Goal: Task Accomplishment & Management: Manage account settings

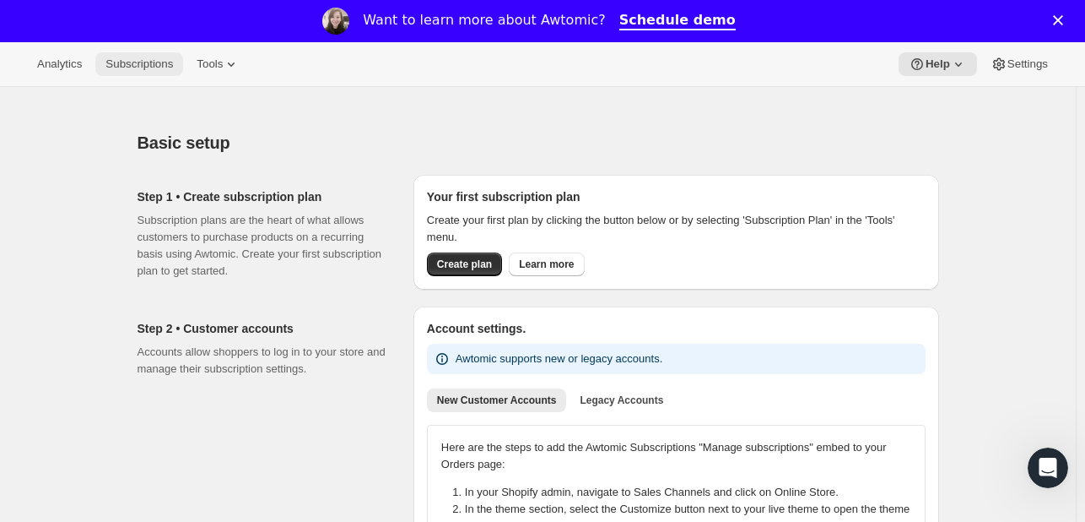
click at [140, 57] on span "Subscriptions" at bounding box center [139, 64] width 68 height 14
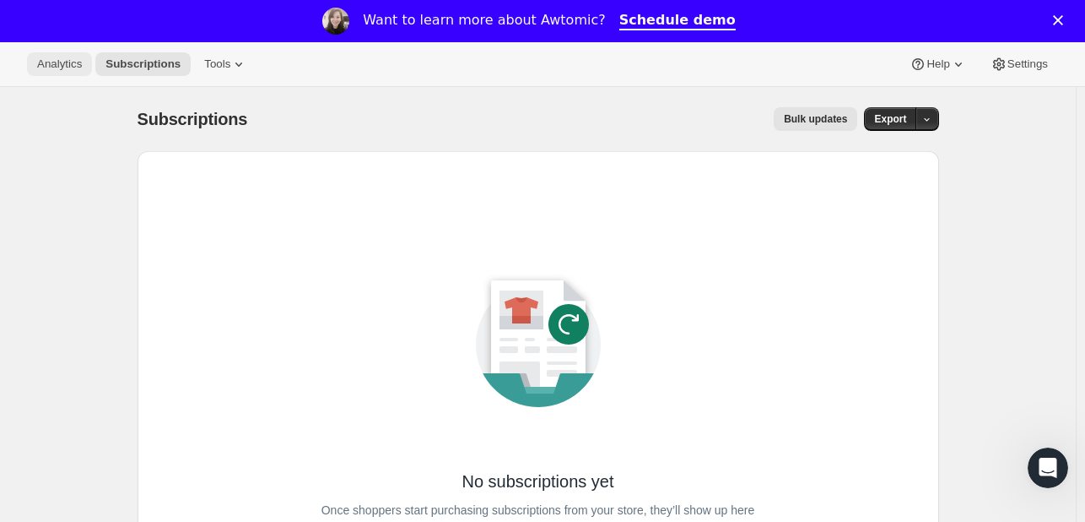
click at [64, 55] on button "Analytics" at bounding box center [59, 64] width 65 height 24
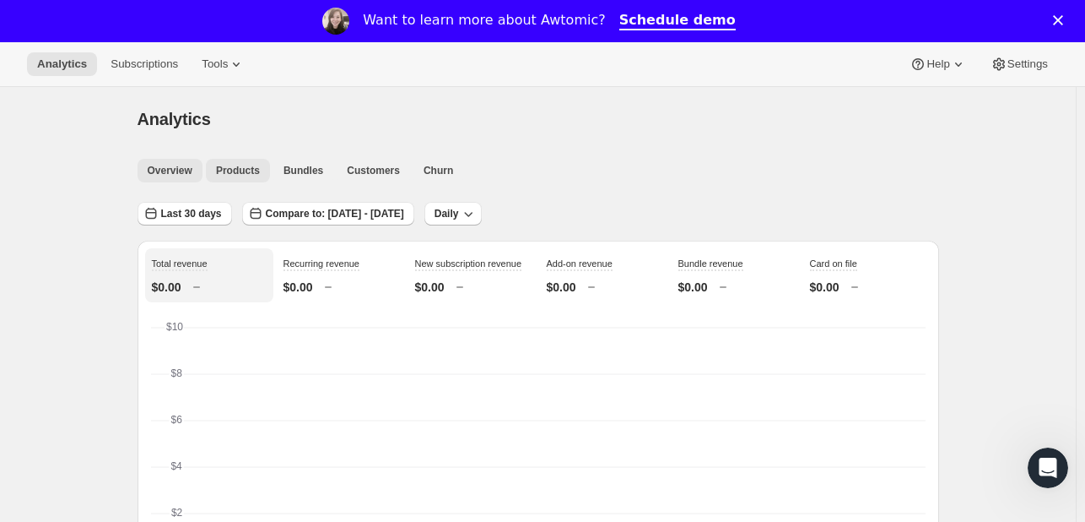
click at [243, 170] on span "Products" at bounding box center [238, 171] width 44 height 14
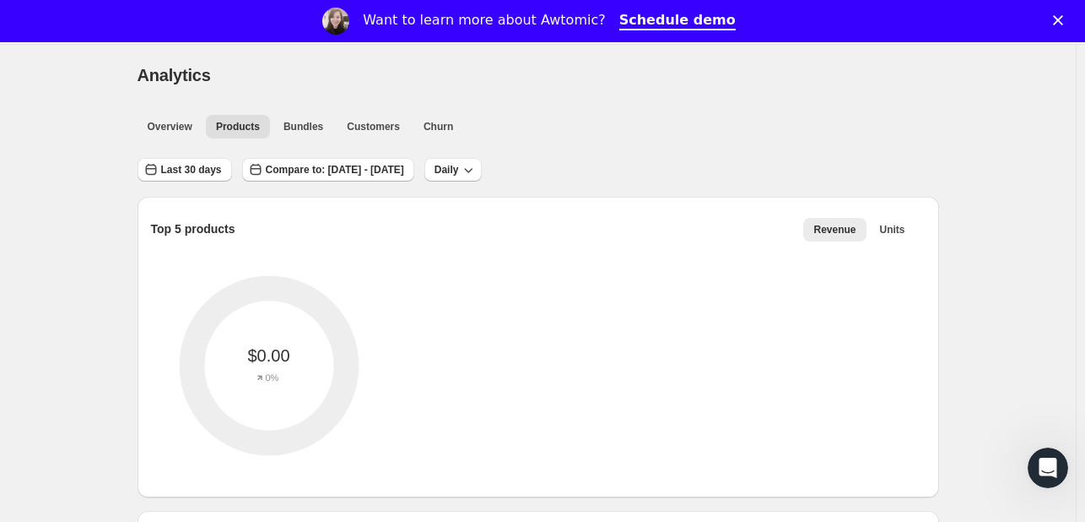
scroll to position [47, 0]
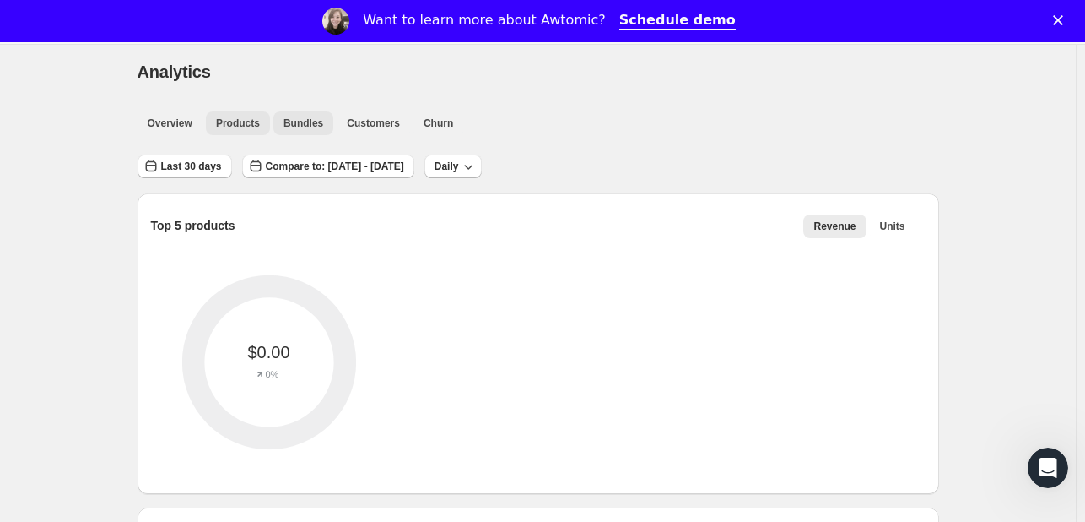
click at [317, 120] on span "Bundles" at bounding box center [304, 123] width 40 height 14
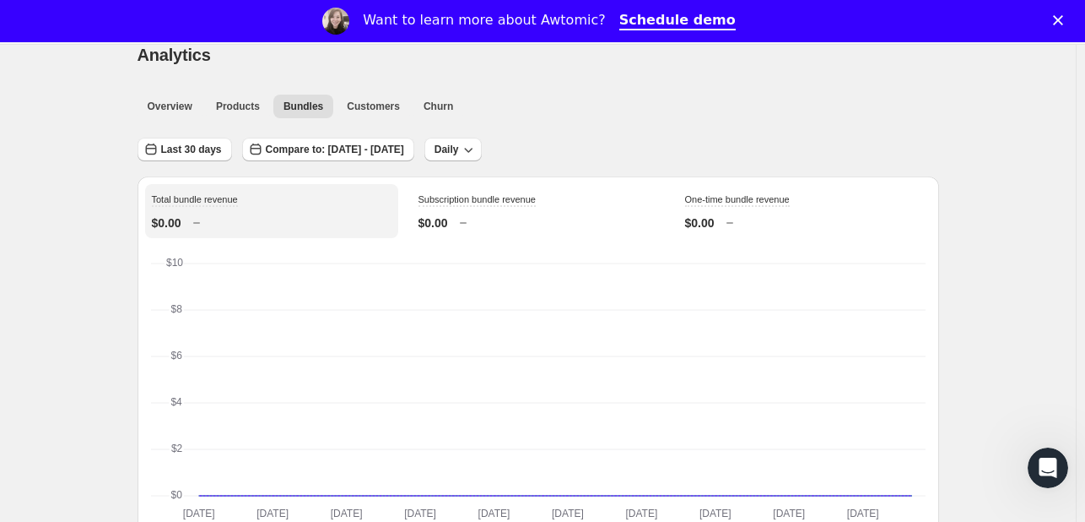
scroll to position [27, 0]
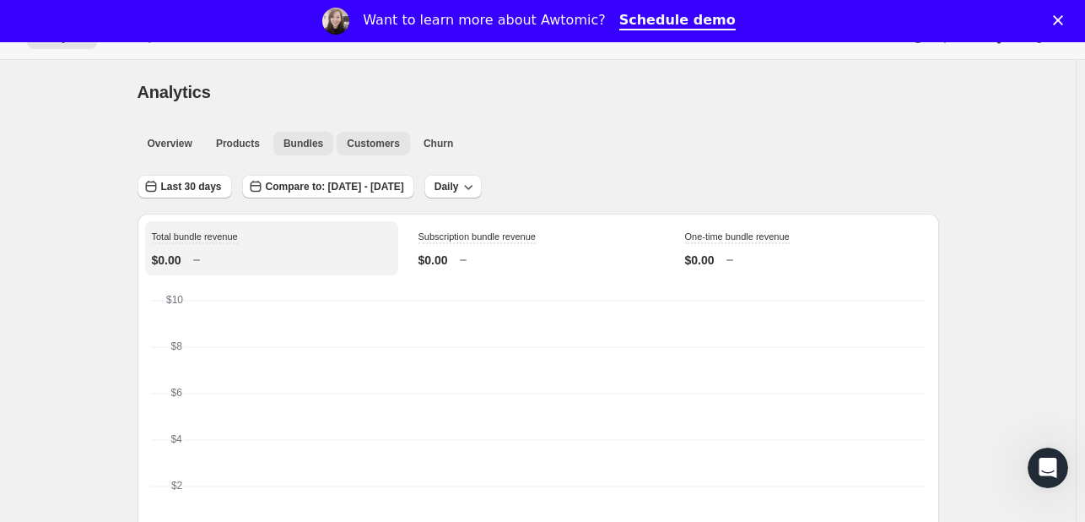
click at [365, 145] on span "Customers" at bounding box center [373, 144] width 53 height 14
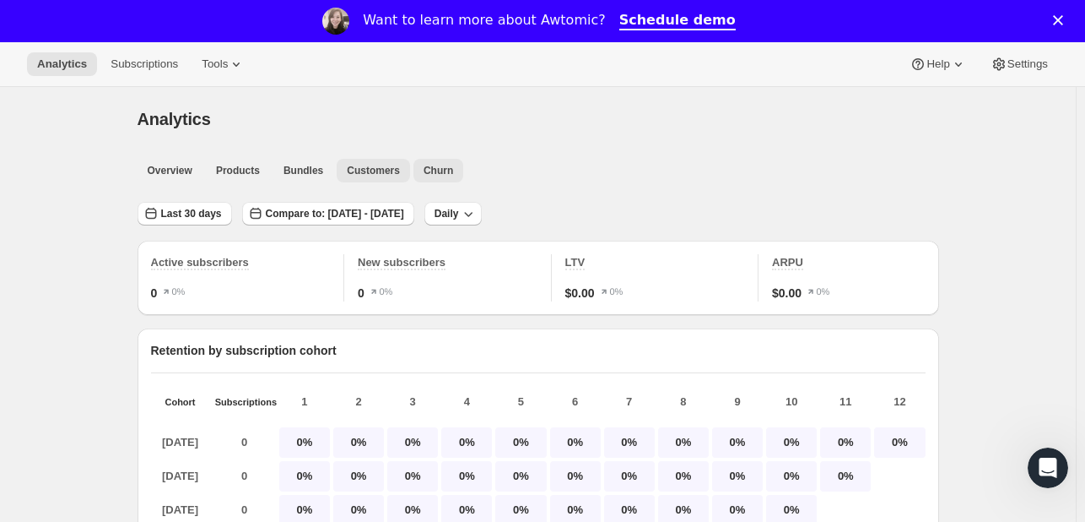
click at [434, 172] on span "Churn" at bounding box center [439, 171] width 30 height 14
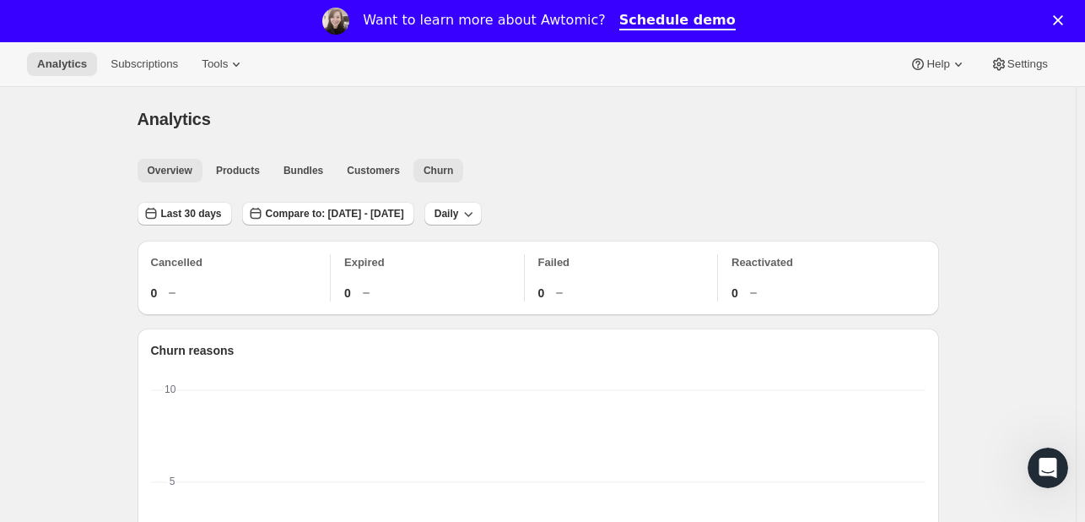
click at [154, 178] on button "Overview" at bounding box center [170, 171] width 65 height 24
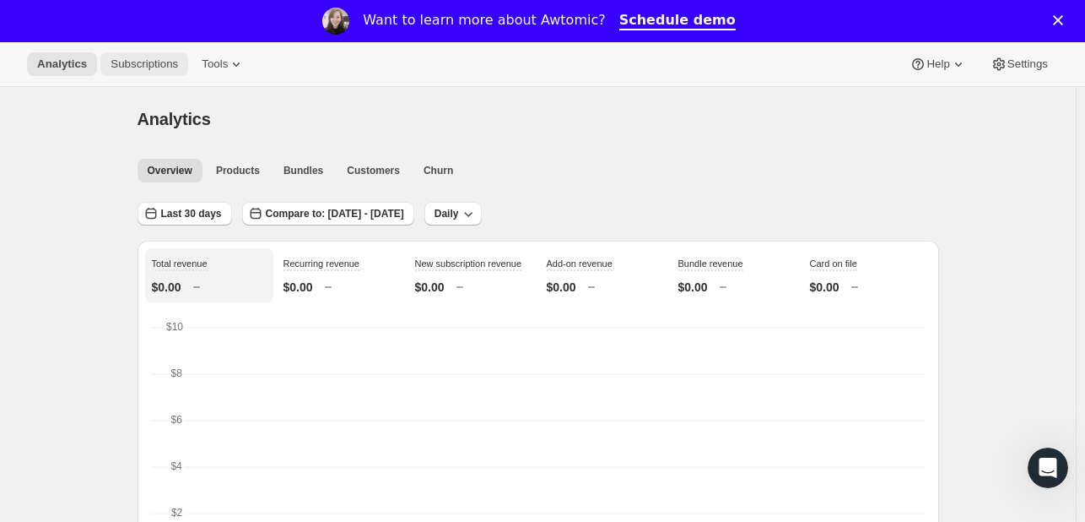
click at [161, 68] on span "Subscriptions" at bounding box center [145, 64] width 68 height 14
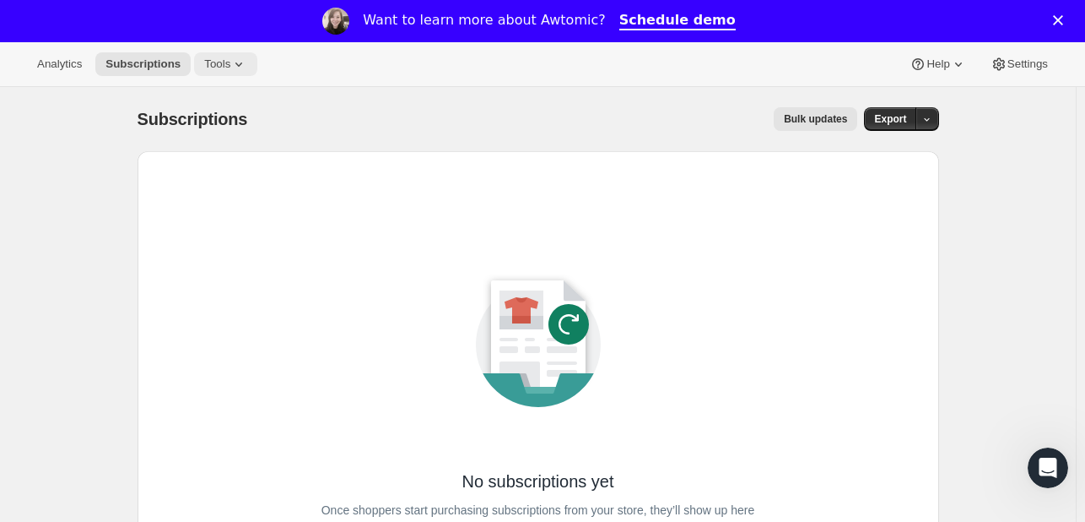
click at [209, 62] on span "Tools" at bounding box center [217, 64] width 26 height 14
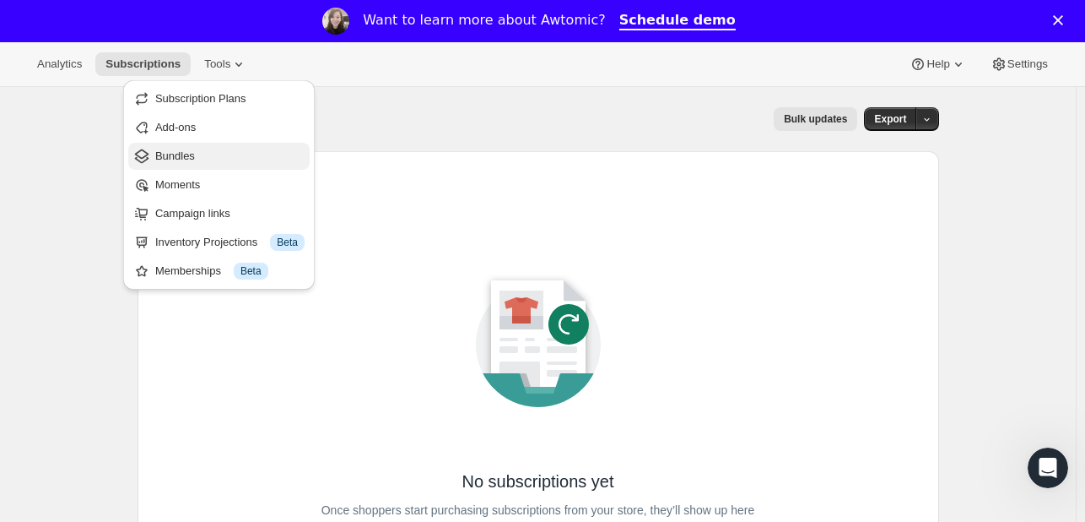
click at [245, 158] on span "Bundles" at bounding box center [229, 156] width 149 height 17
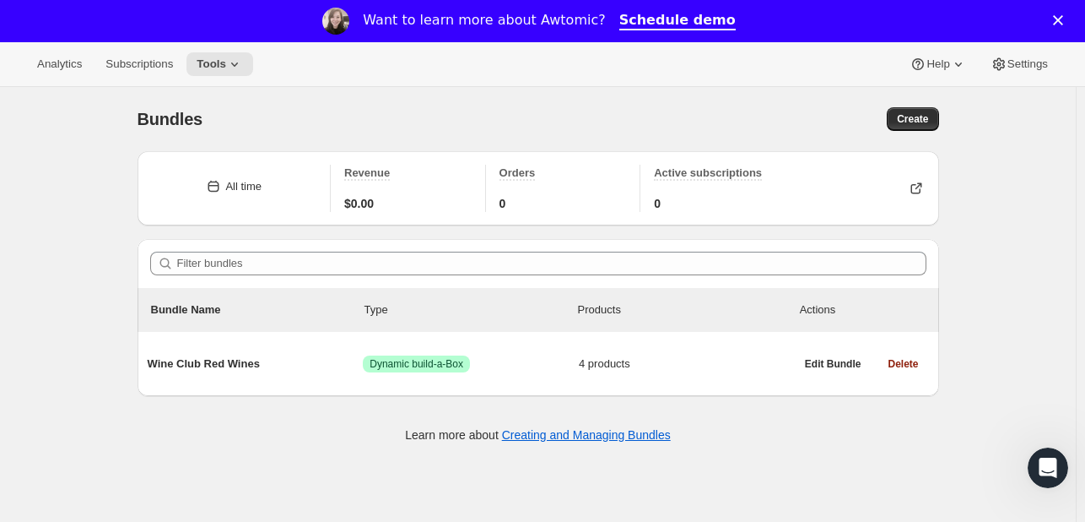
scroll to position [86, 0]
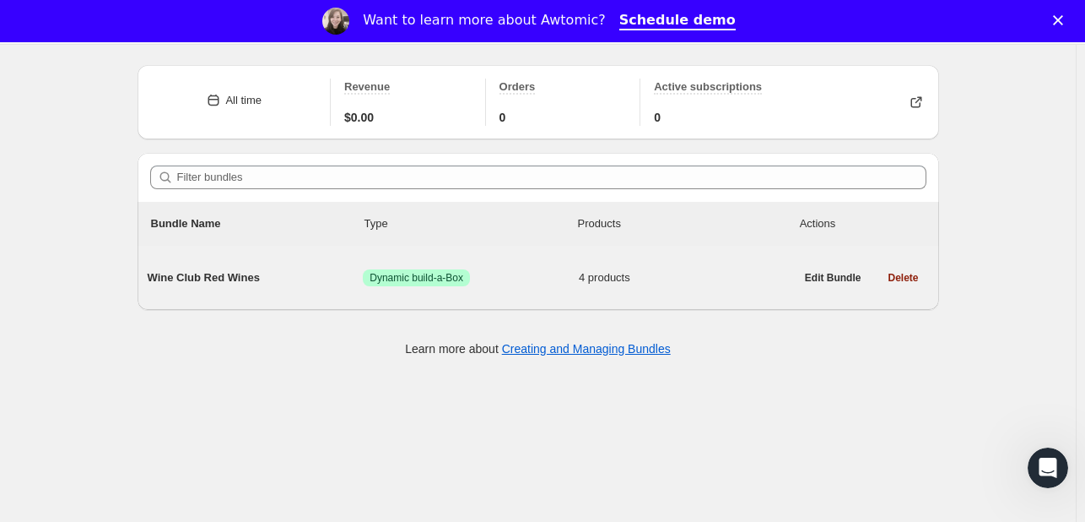
click at [211, 278] on span "Wine Club Red Wines" at bounding box center [256, 277] width 216 height 17
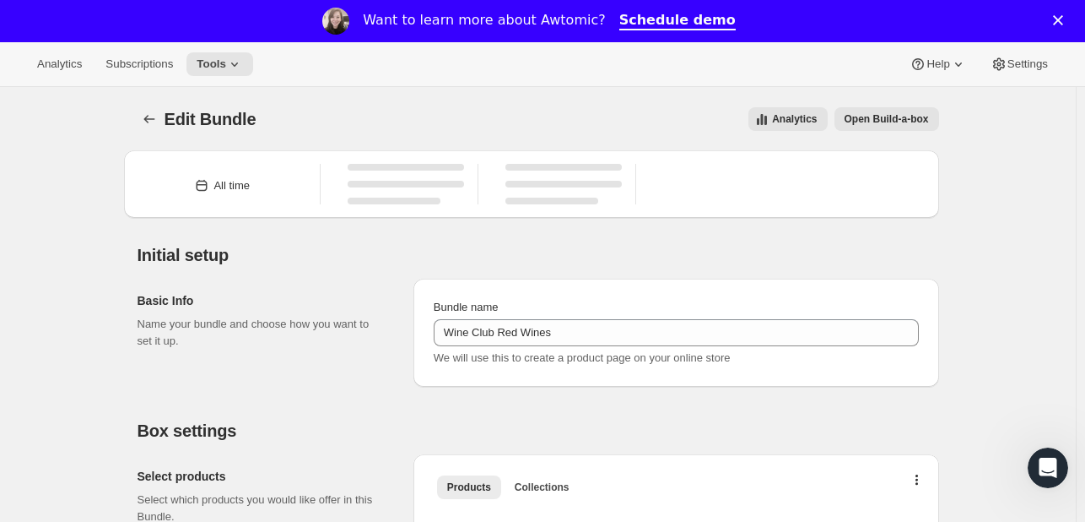
type input "Wine Club Red Wines"
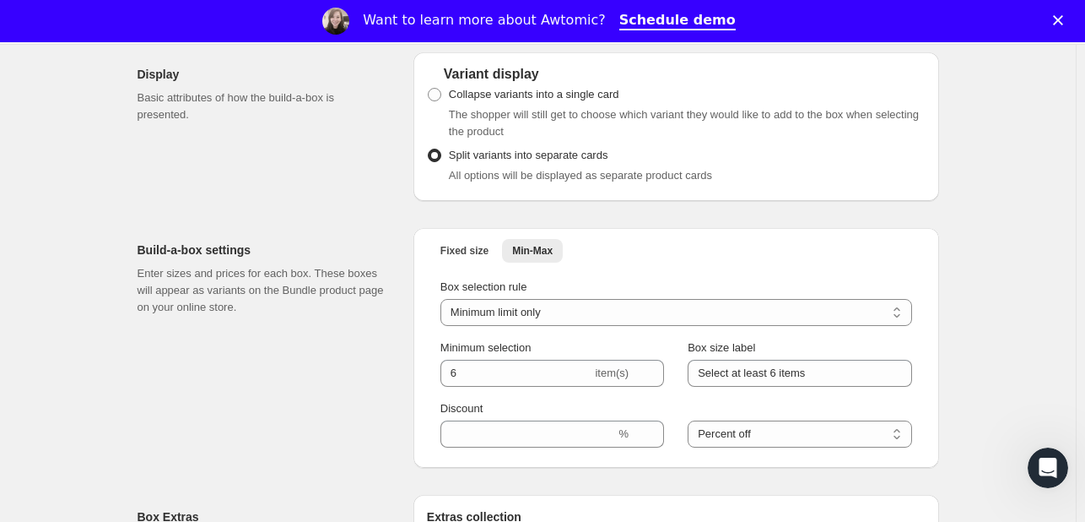
scroll to position [918, 0]
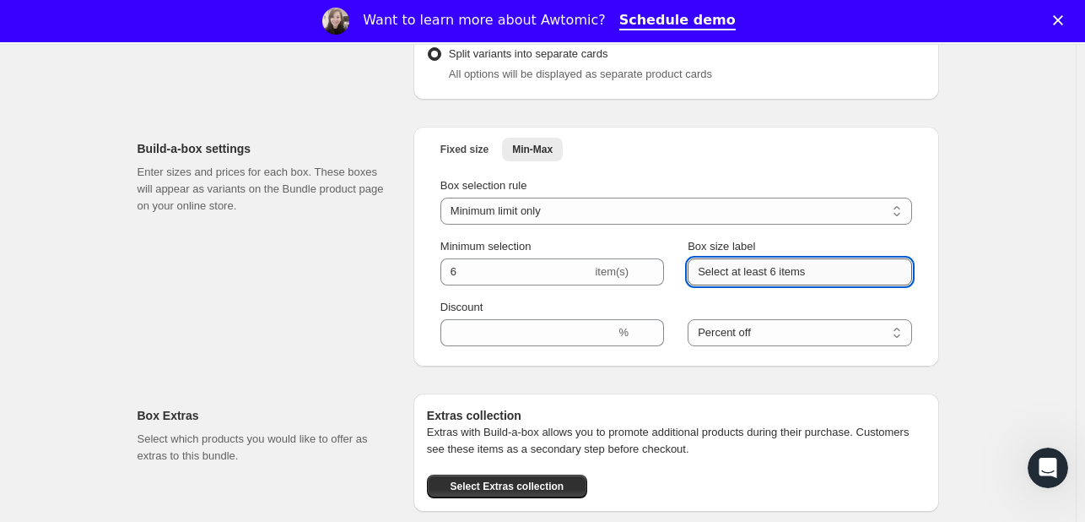
click at [776, 278] on input "Select at least 6 items" at bounding box center [800, 271] width 224 height 27
type input "Select at least 4 items"
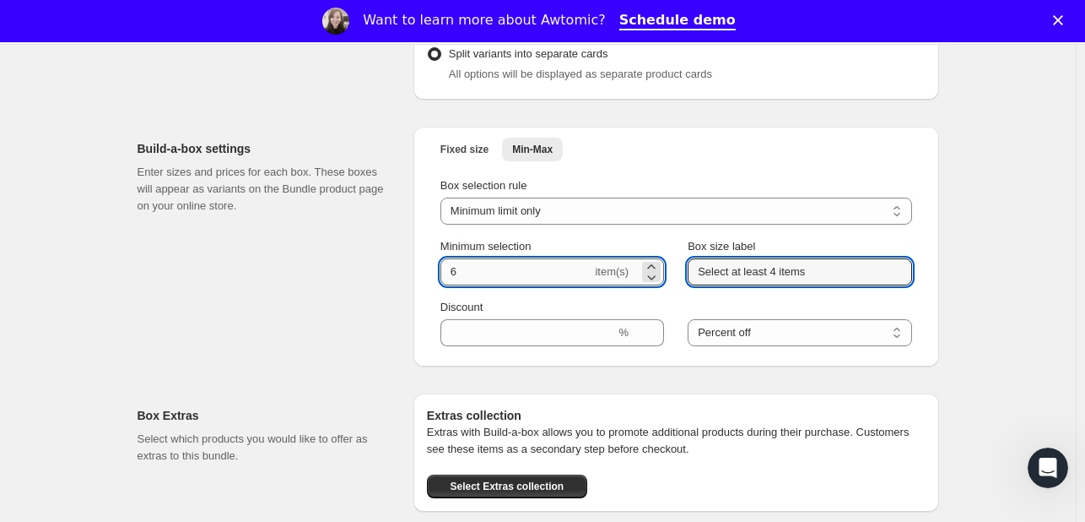
click at [516, 278] on input "6" at bounding box center [517, 271] width 152 height 27
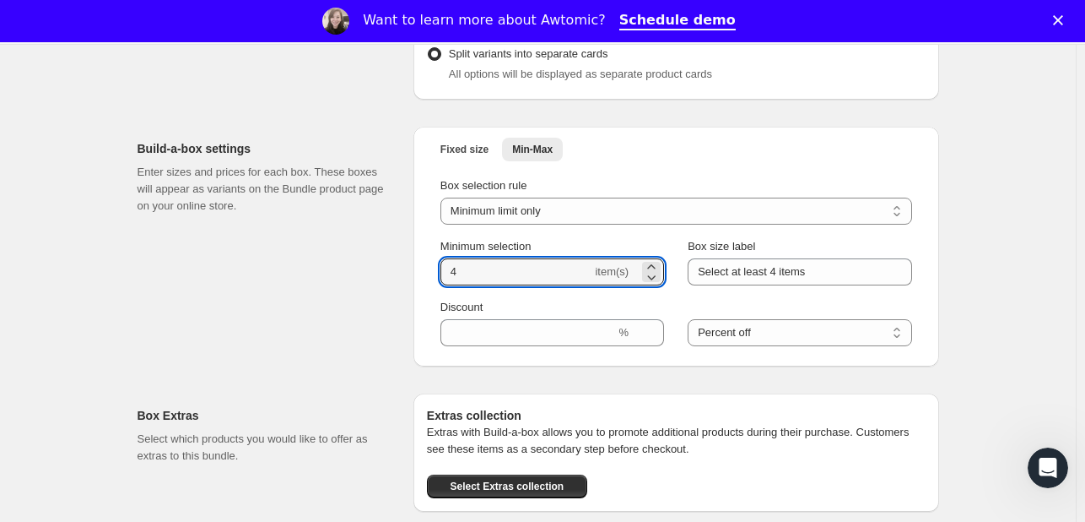
type input "4"
click at [217, 344] on div "Build-a-box settings Enter sizes and prices for each box. These boxes will appe…" at bounding box center [269, 247] width 262 height 240
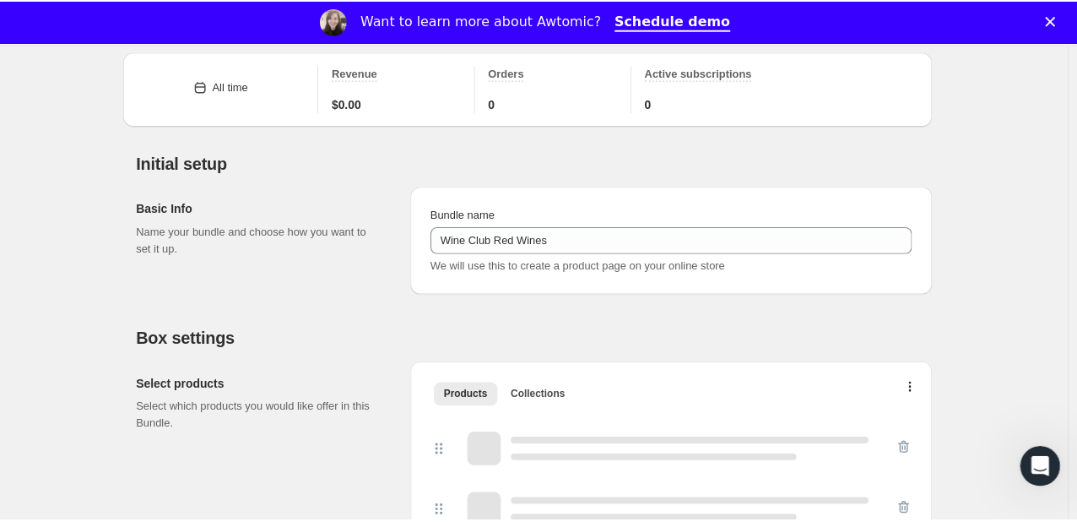
scroll to position [0, 0]
